Goal: Information Seeking & Learning: Learn about a topic

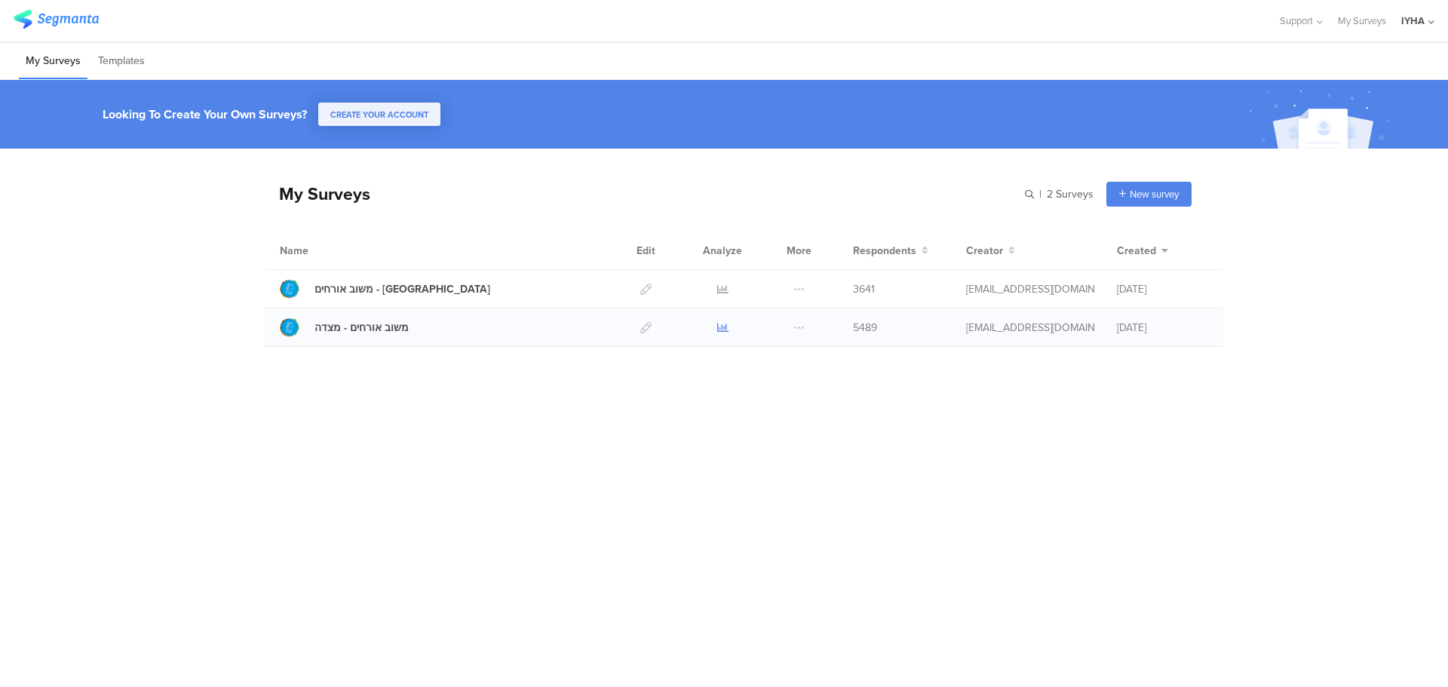
click at [722, 326] on icon at bounding box center [722, 327] width 11 height 11
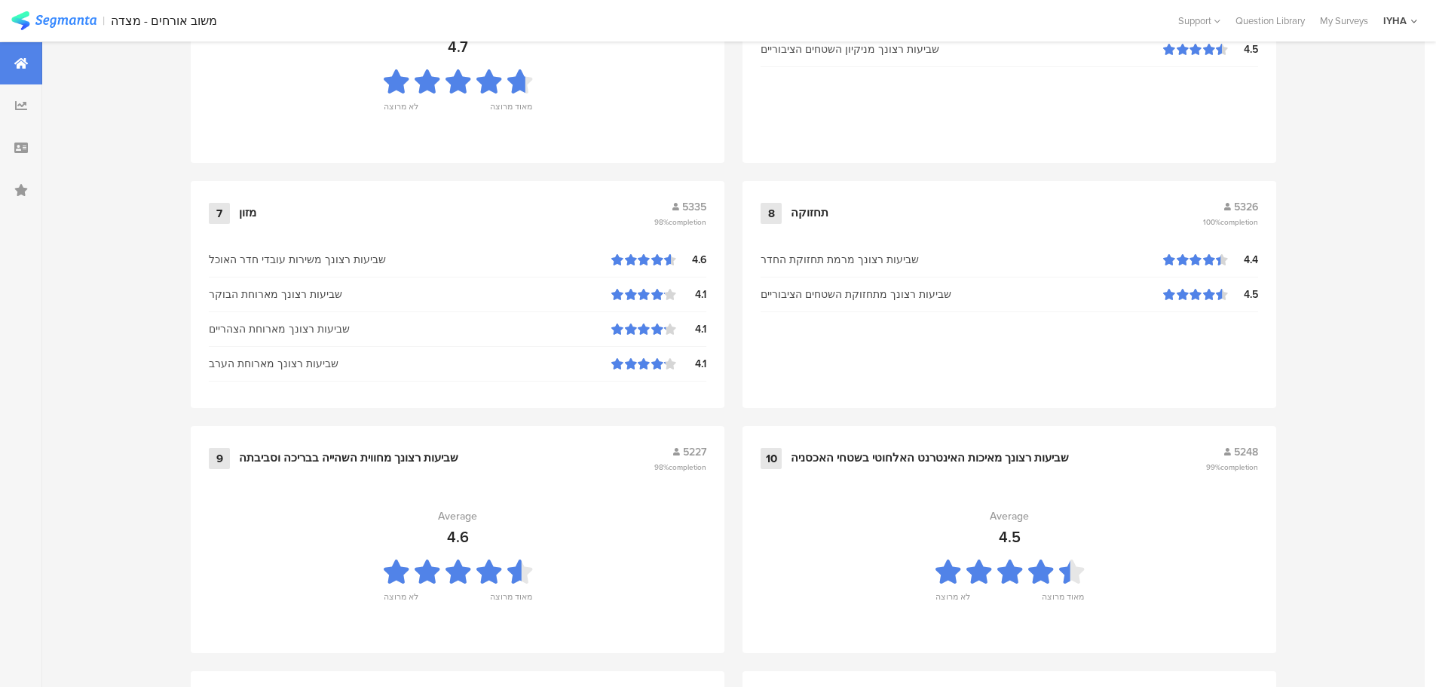
scroll to position [1525, 0]
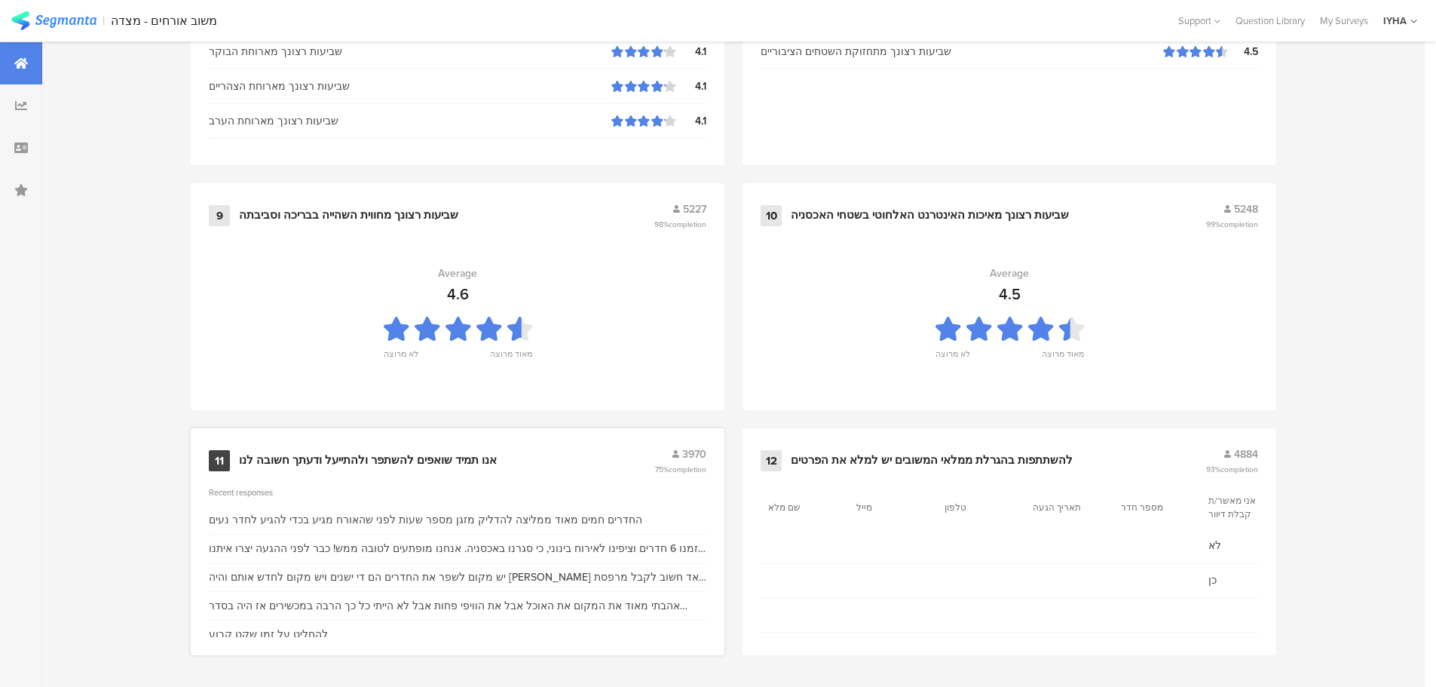
click at [410, 457] on div "אנו תמיד שואפים להשתפר ולהתייעל ודעתך חשובה לנו" at bounding box center [368, 460] width 258 height 15
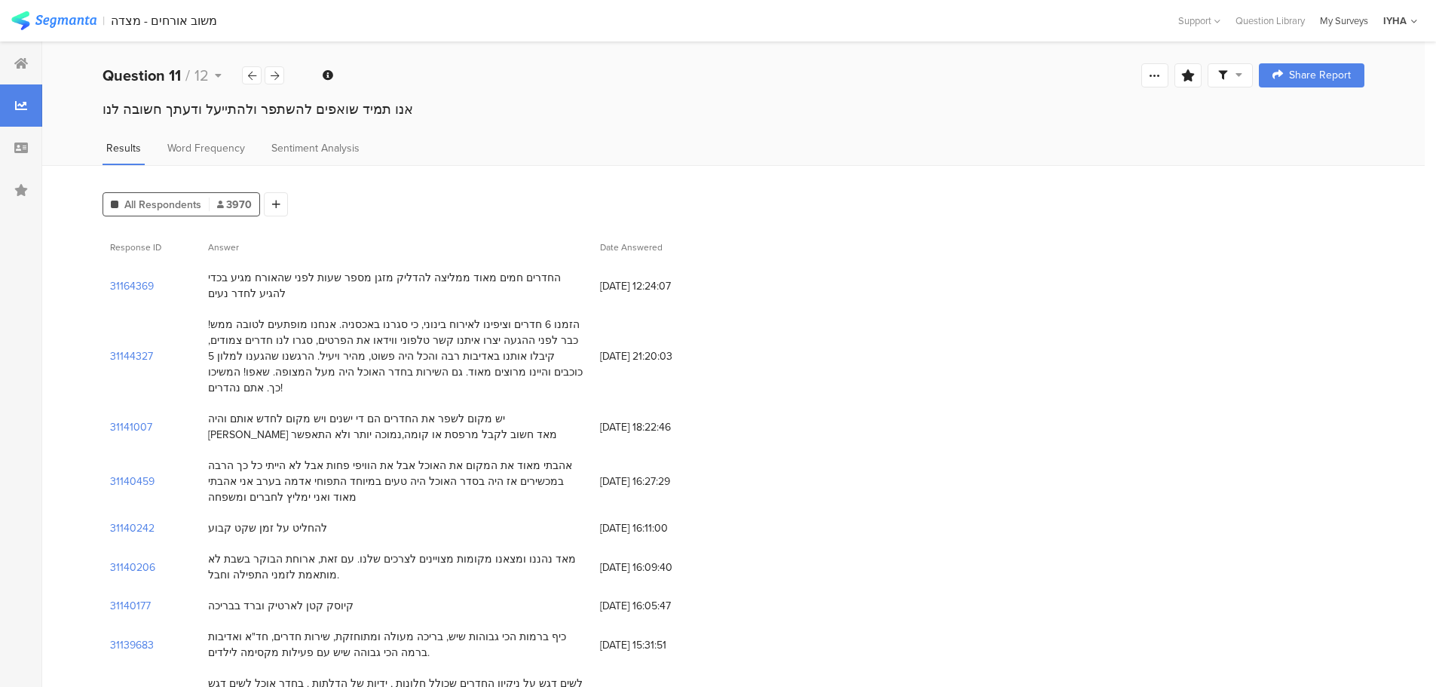
click at [1333, 21] on div "My Surveys" at bounding box center [1344, 21] width 63 height 14
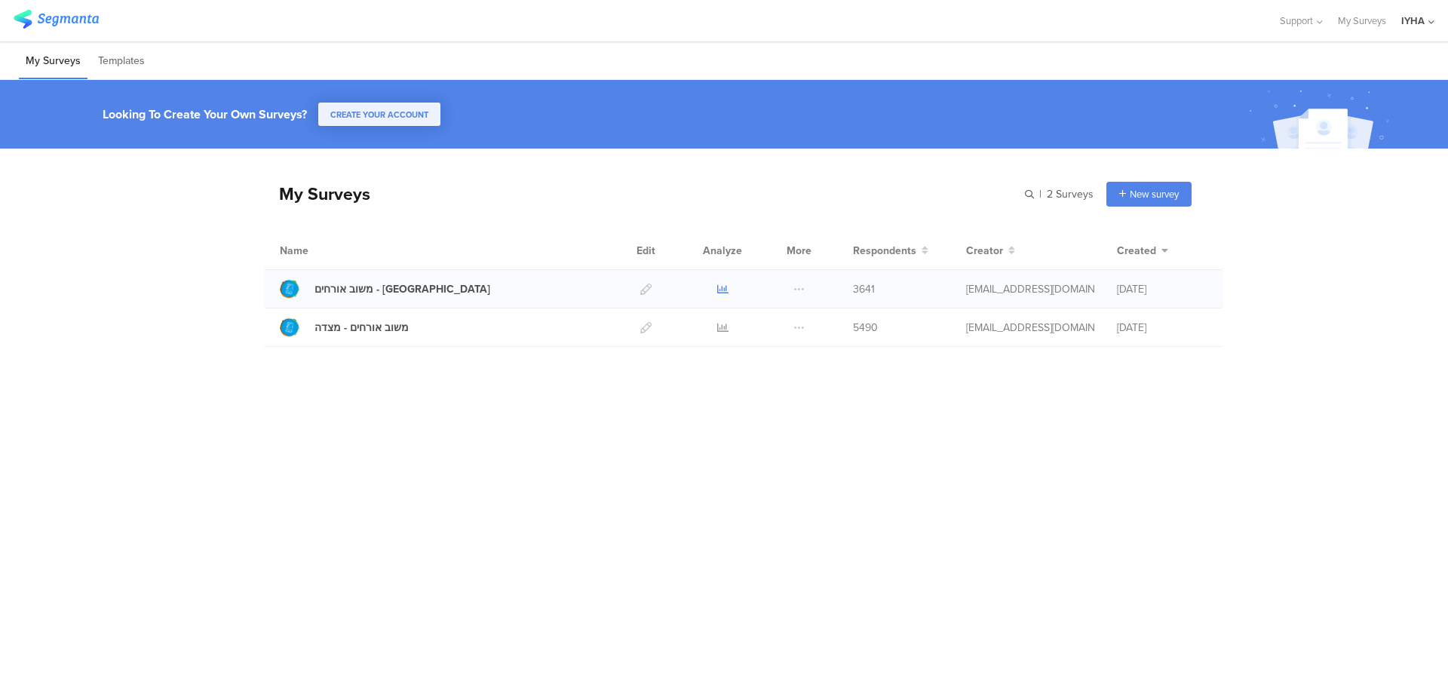
click at [719, 285] on icon at bounding box center [722, 288] width 11 height 11
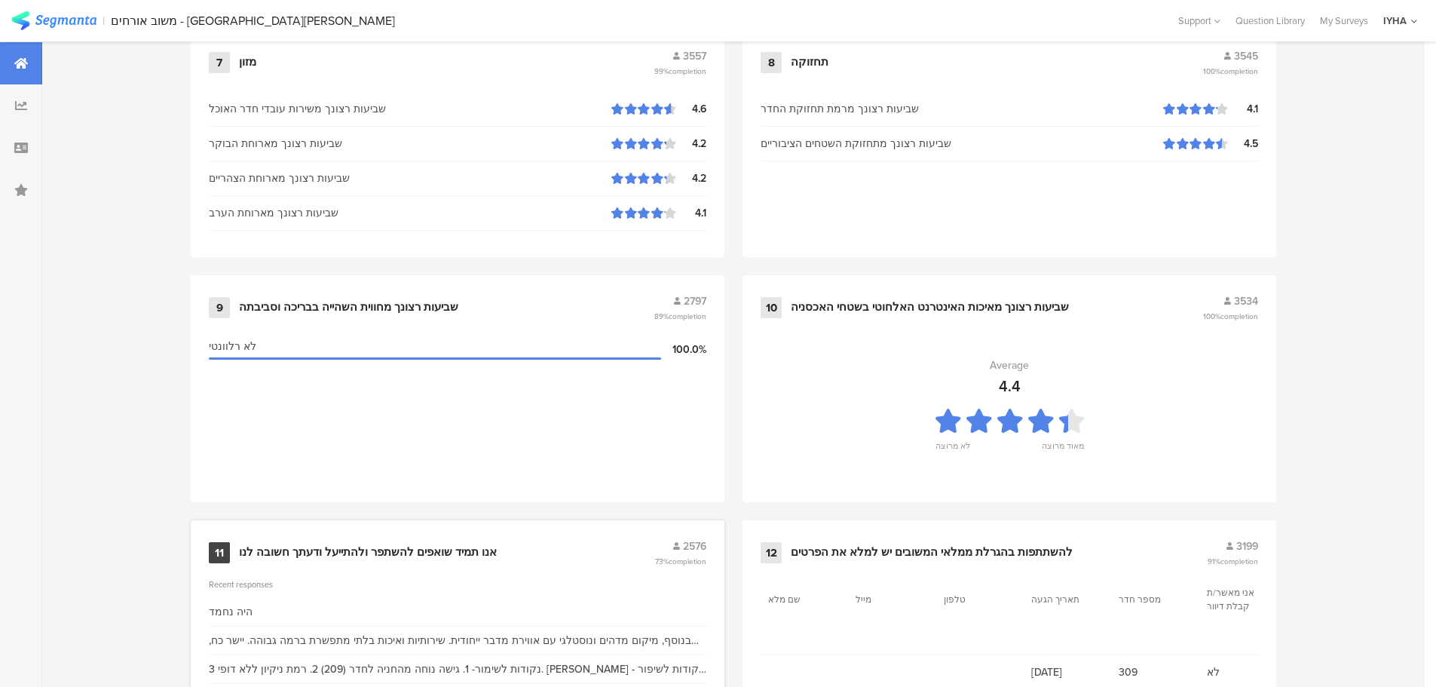
scroll to position [1525, 0]
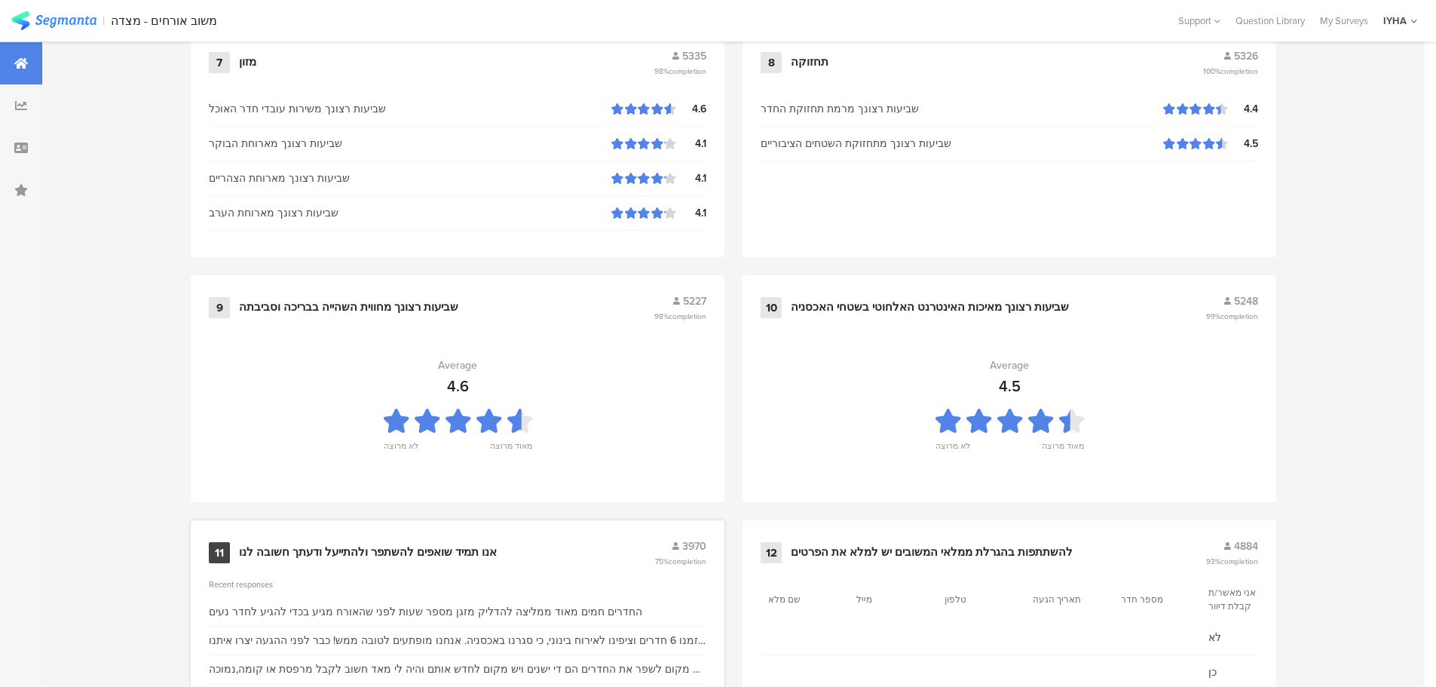
scroll to position [1525, 0]
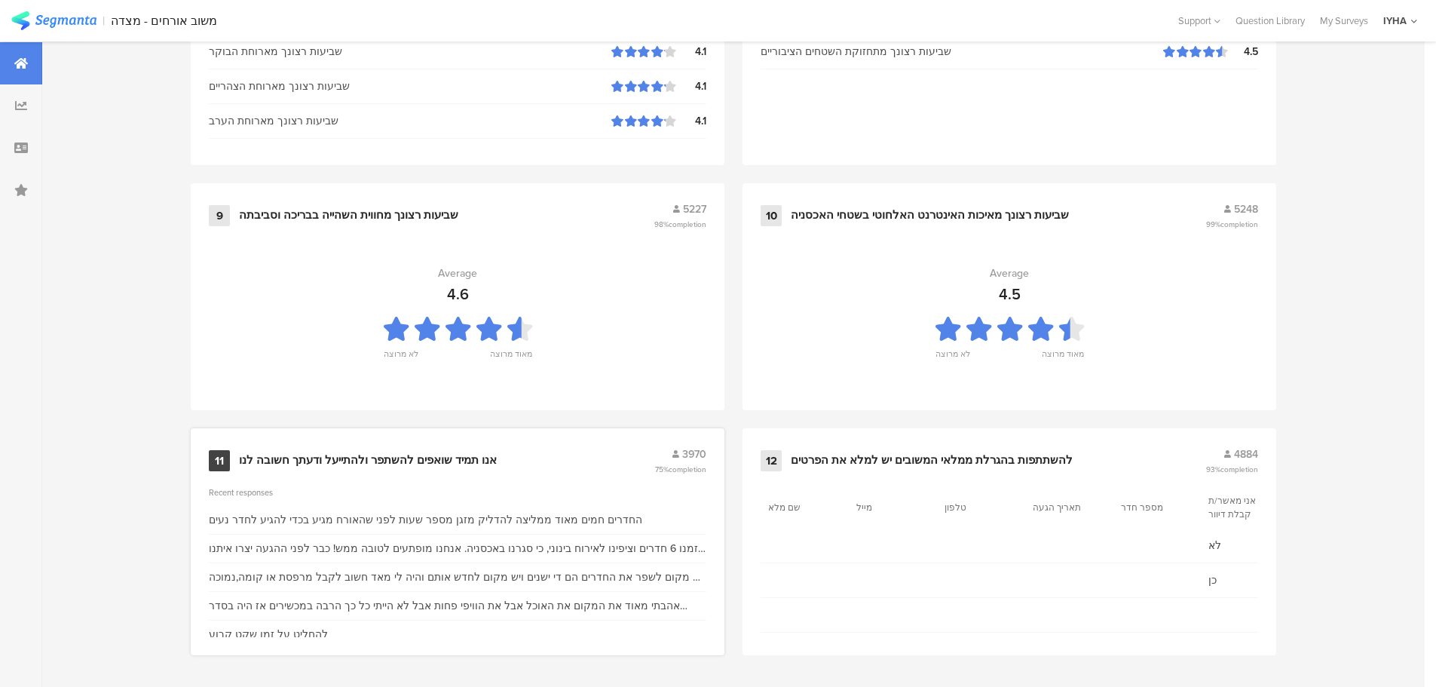
click at [383, 461] on div "אנו תמיד שואפים להשתפר ולהתייעל ודעתך חשובה לנו" at bounding box center [368, 460] width 258 height 15
